Goal: Task Accomplishment & Management: Use online tool/utility

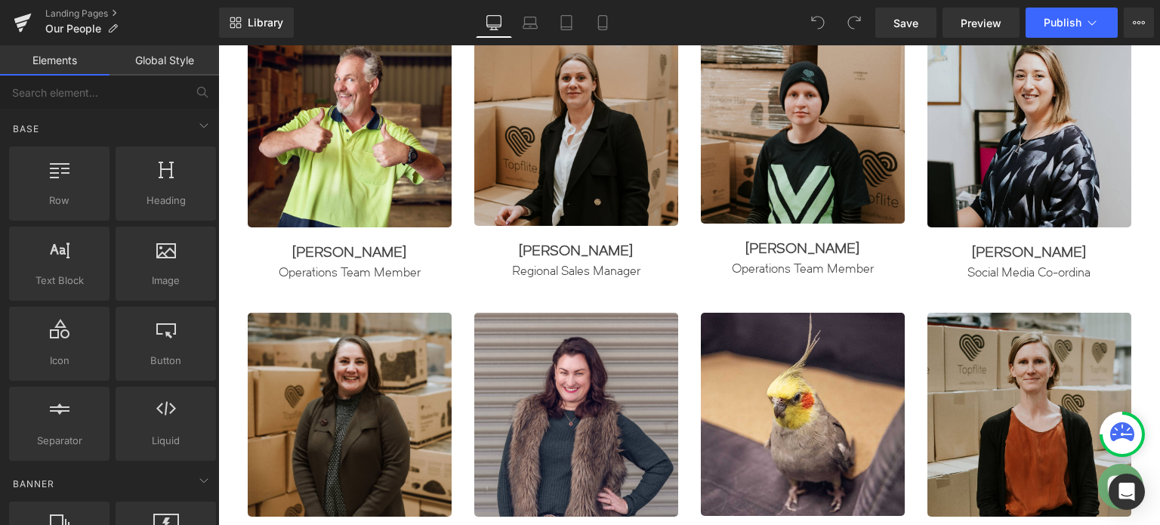
scroll to position [830, 0]
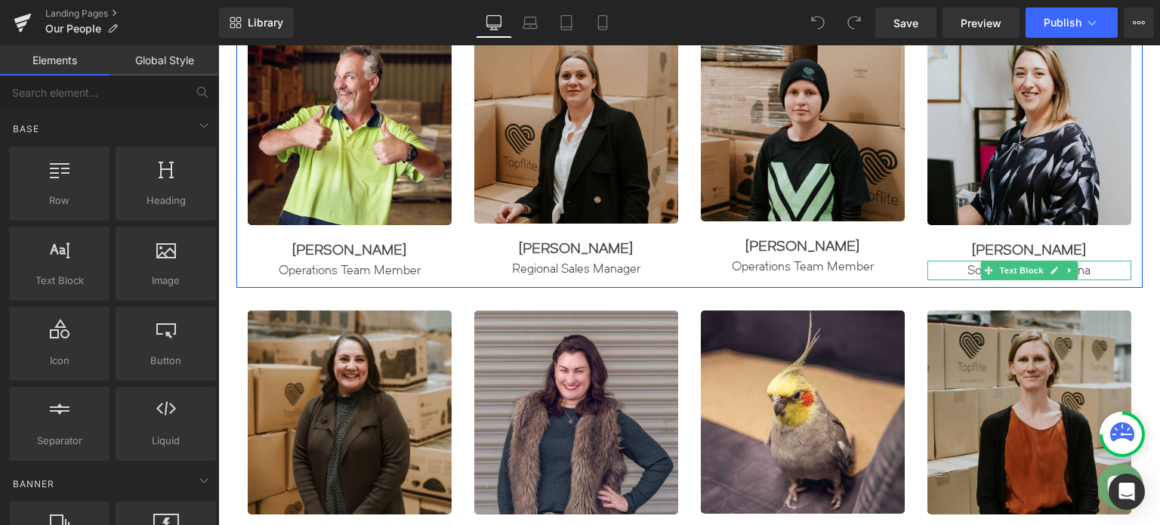
click at [1088, 271] on div "Social Media Co-ordina" at bounding box center [1029, 271] width 204 height 20
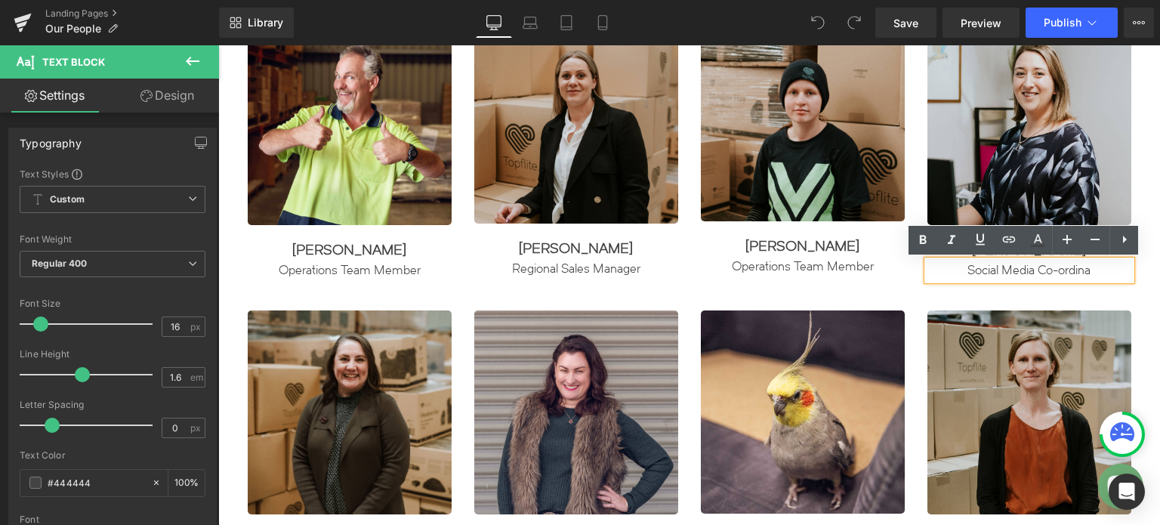
click at [1087, 269] on div "Social Media Co-ordina" at bounding box center [1029, 271] width 204 height 20
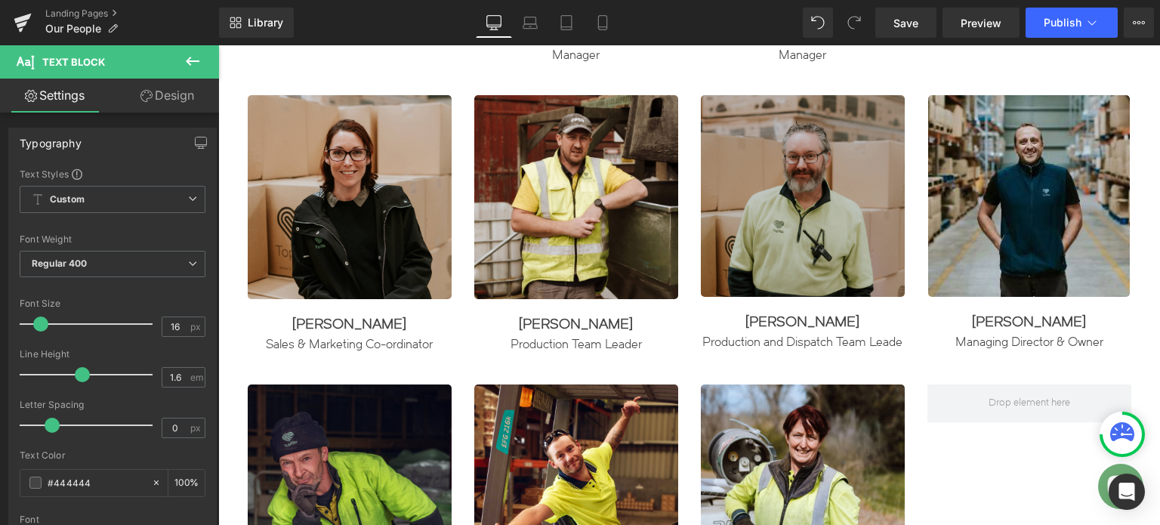
scroll to position [1359, 0]
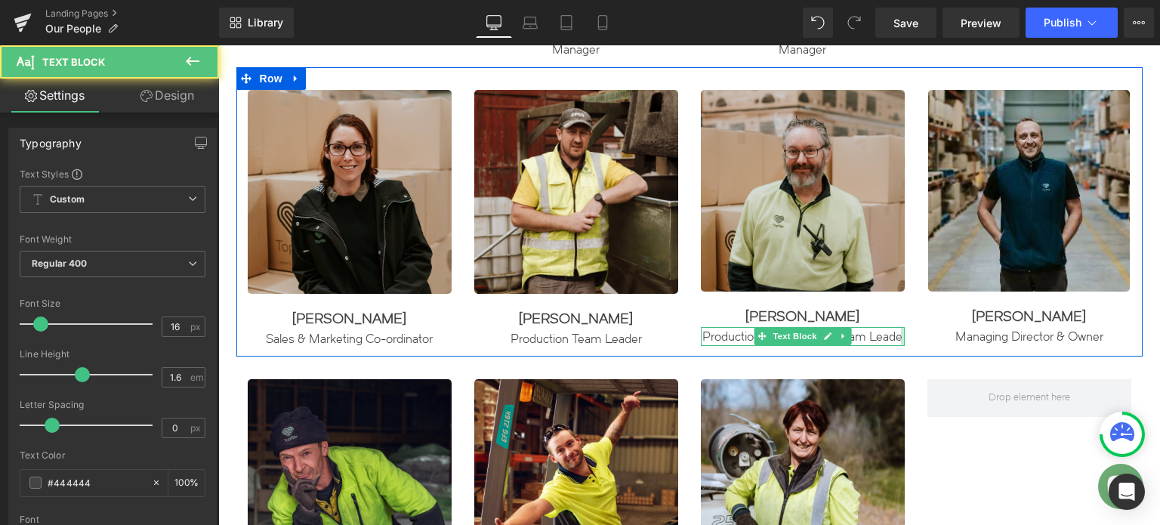
click at [901, 335] on div at bounding box center [903, 337] width 4 height 20
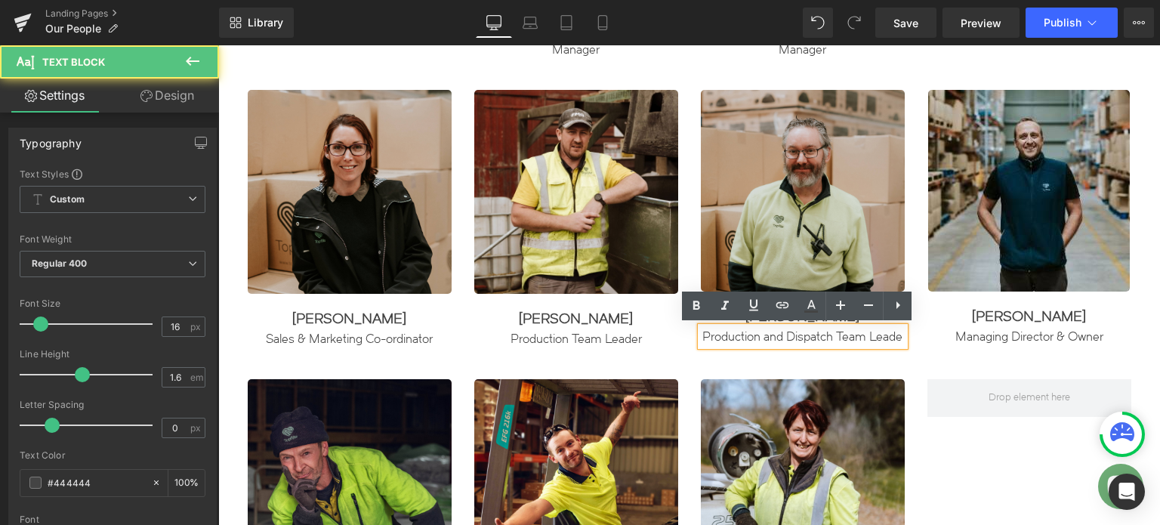
click at [895, 335] on div "Production and Dispatch Team Leade" at bounding box center [803, 337] width 204 height 20
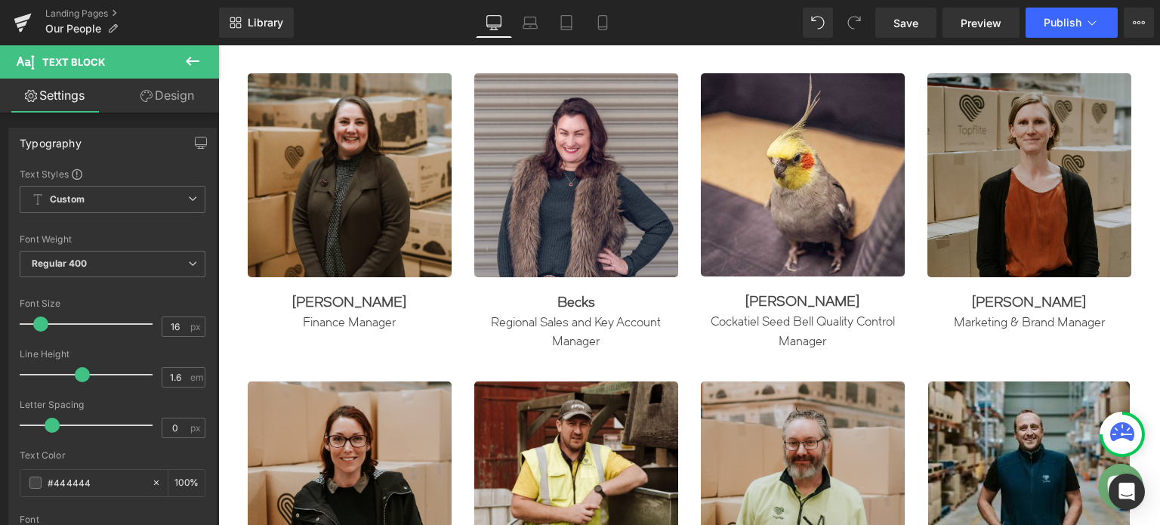
scroll to position [981, 0]
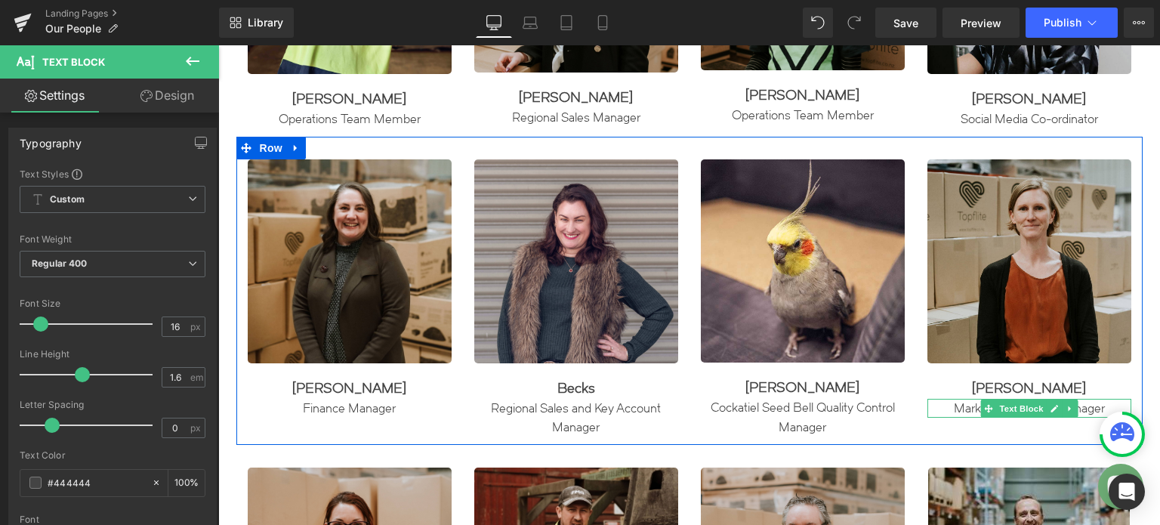
click at [1098, 407] on div "Marketing & Brand Manager" at bounding box center [1029, 409] width 204 height 20
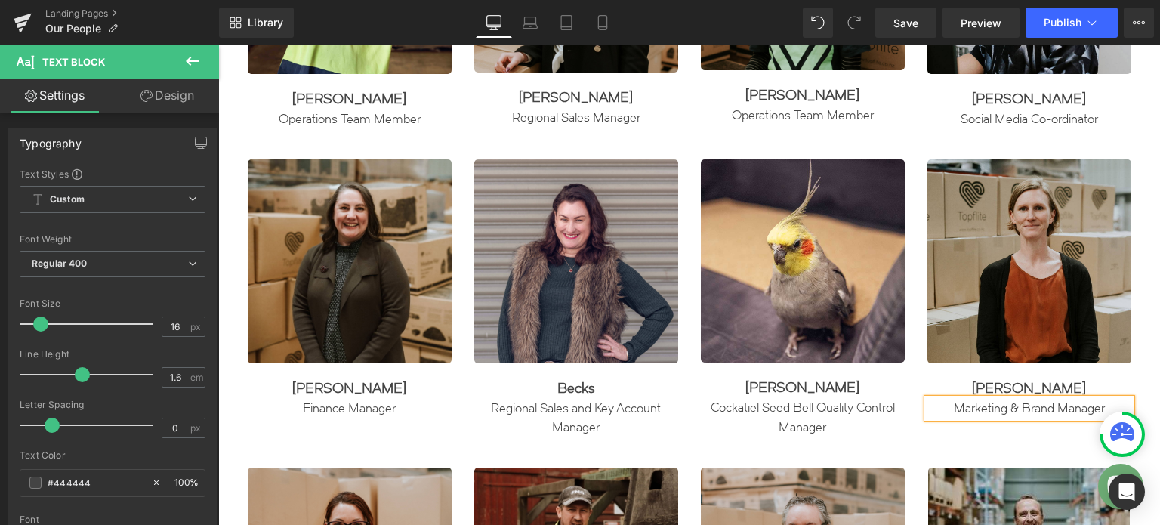
click at [1109, 403] on div "Marketing & Brand Manager" at bounding box center [1029, 409] width 204 height 20
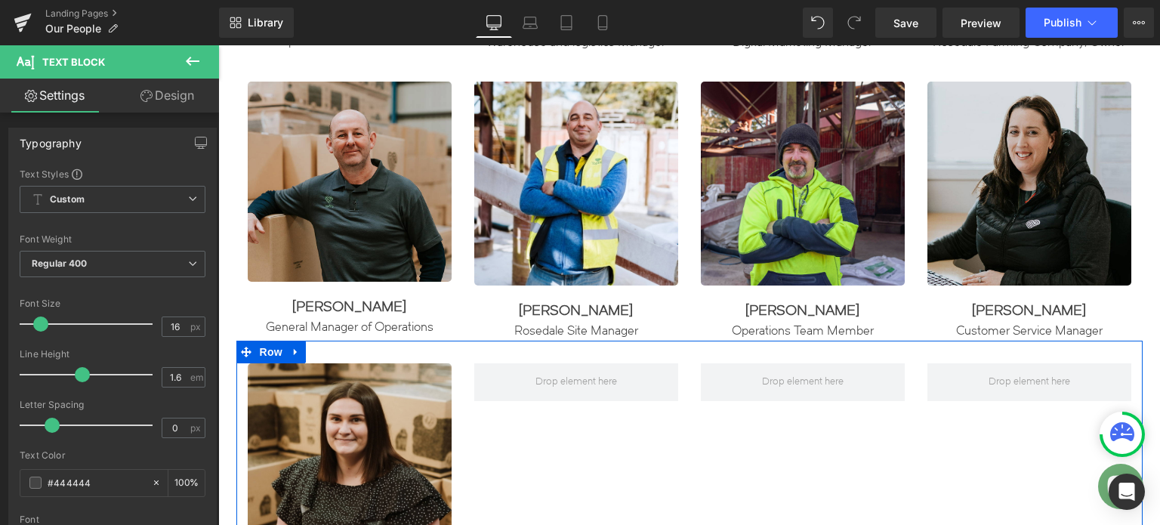
scroll to position [3247, 0]
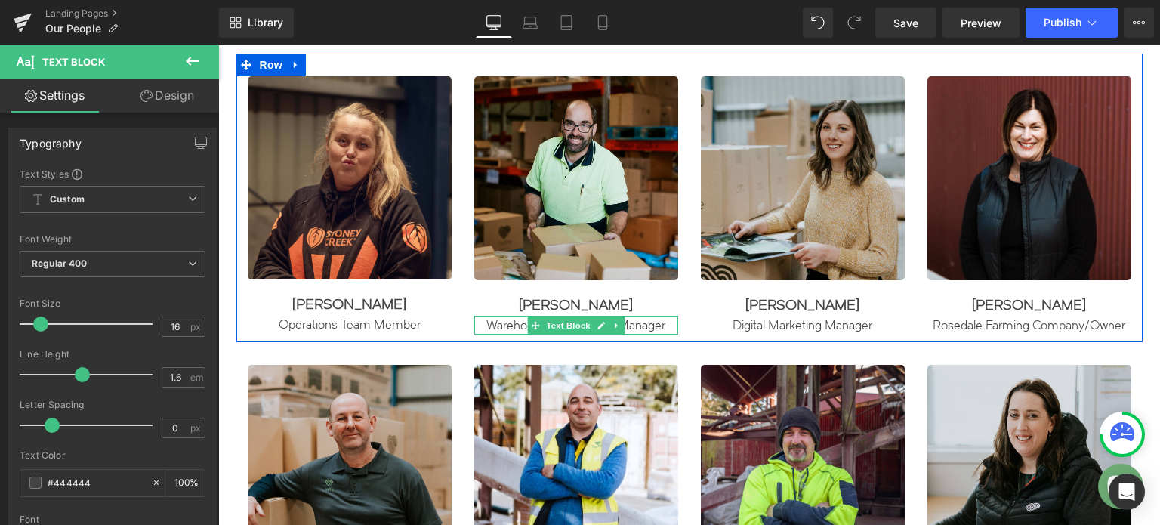
click at [632, 335] on div "Warehouse and logistics Manager" at bounding box center [576, 326] width 204 height 20
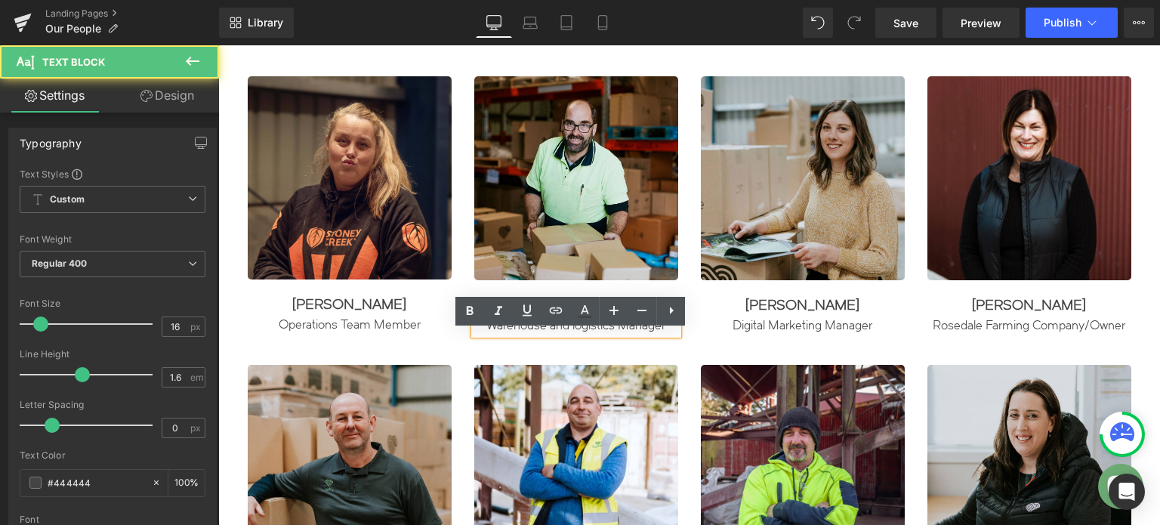
click at [567, 335] on div "Warehouse and logistics Manager" at bounding box center [576, 326] width 204 height 20
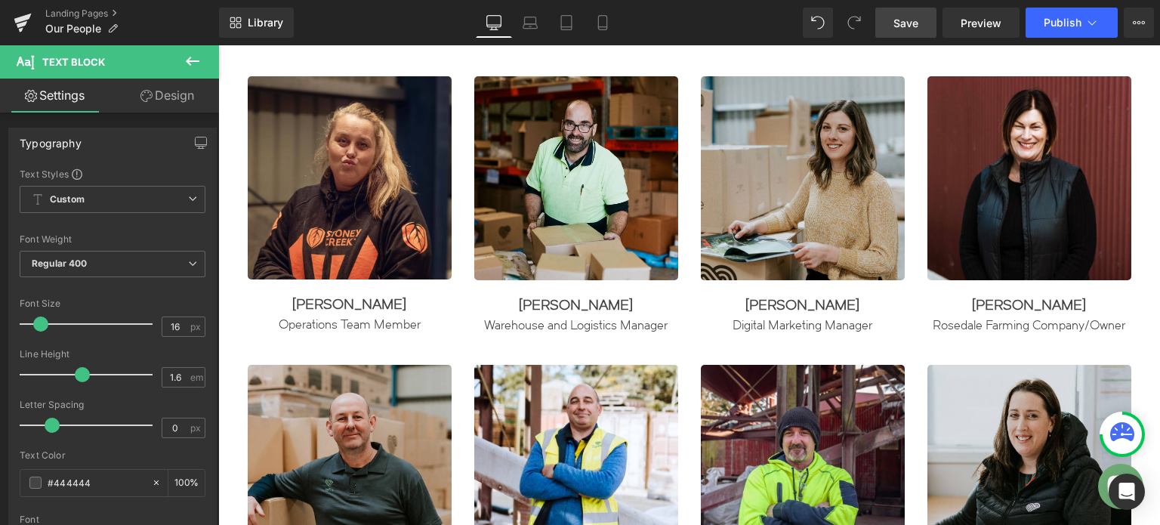
click at [905, 24] on span "Save" at bounding box center [905, 23] width 25 height 16
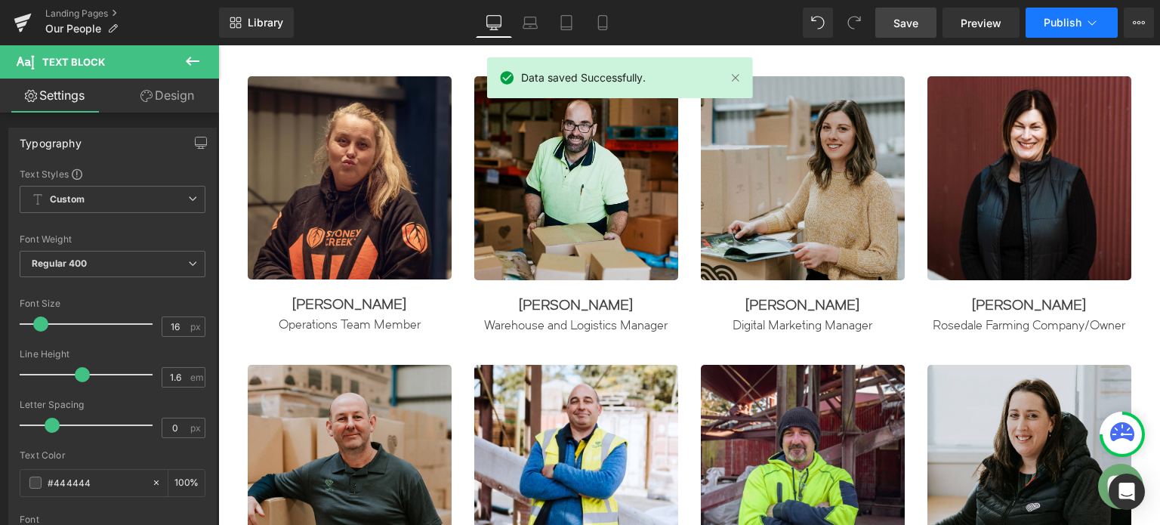
click at [1051, 24] on span "Publish" at bounding box center [1063, 23] width 38 height 12
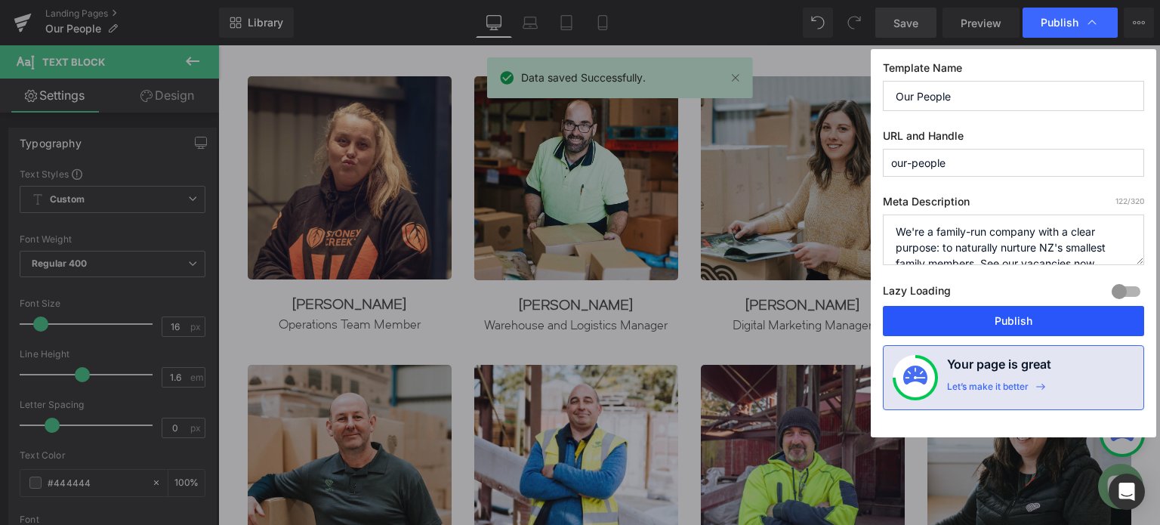
click at [1017, 317] on button "Publish" at bounding box center [1013, 321] width 261 height 30
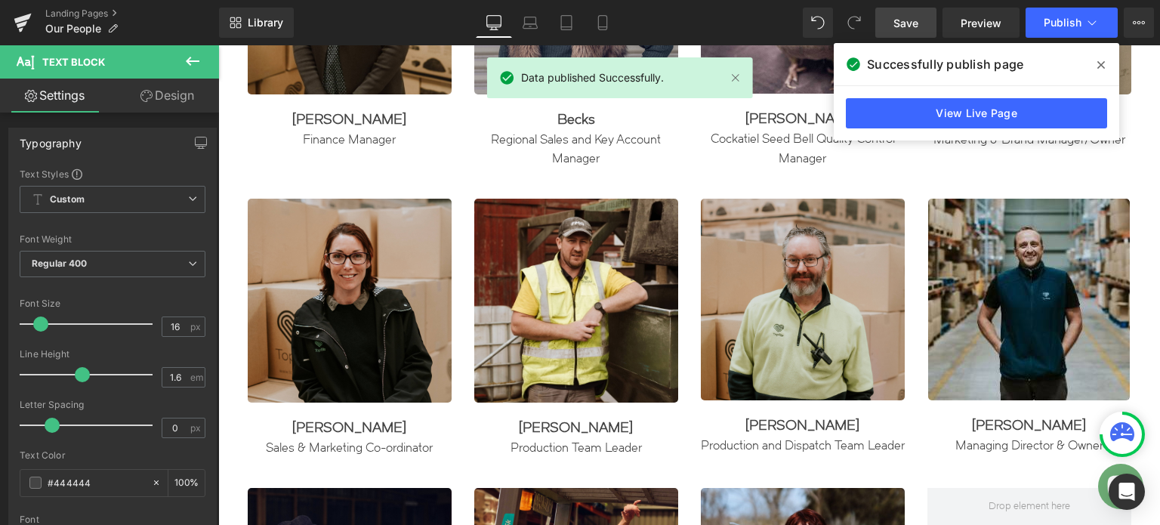
scroll to position [1057, 0]
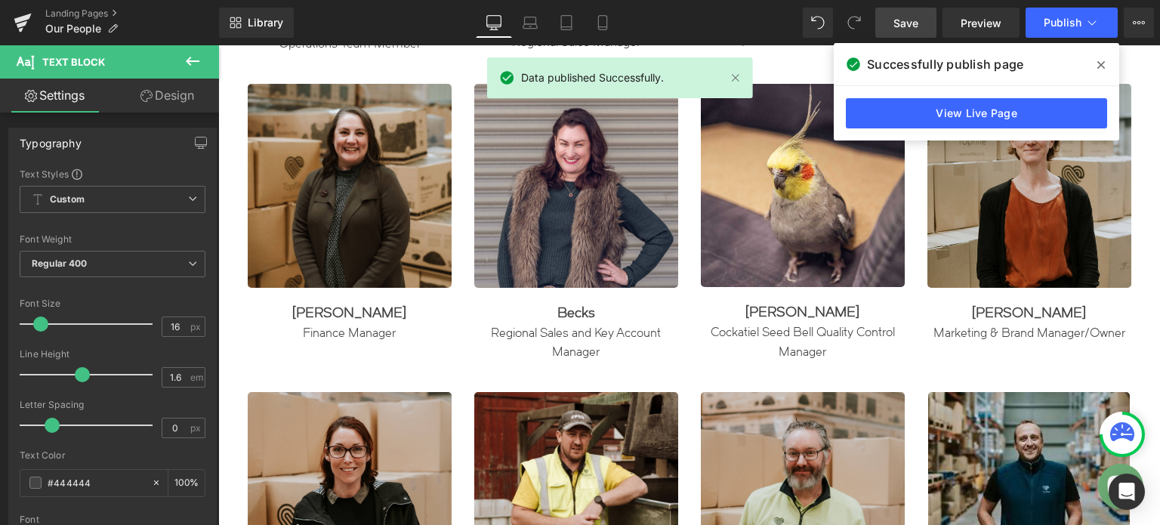
click at [1046, 94] on div "View Live Page" at bounding box center [976, 113] width 285 height 54
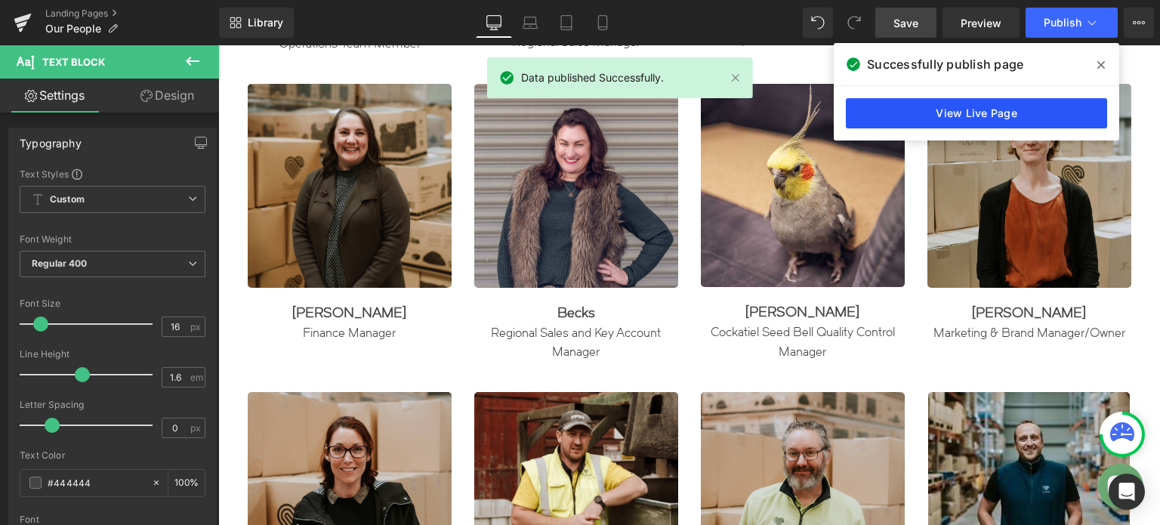
click at [1012, 111] on link "View Live Page" at bounding box center [976, 113] width 261 height 30
